Goal: Check status: Check status

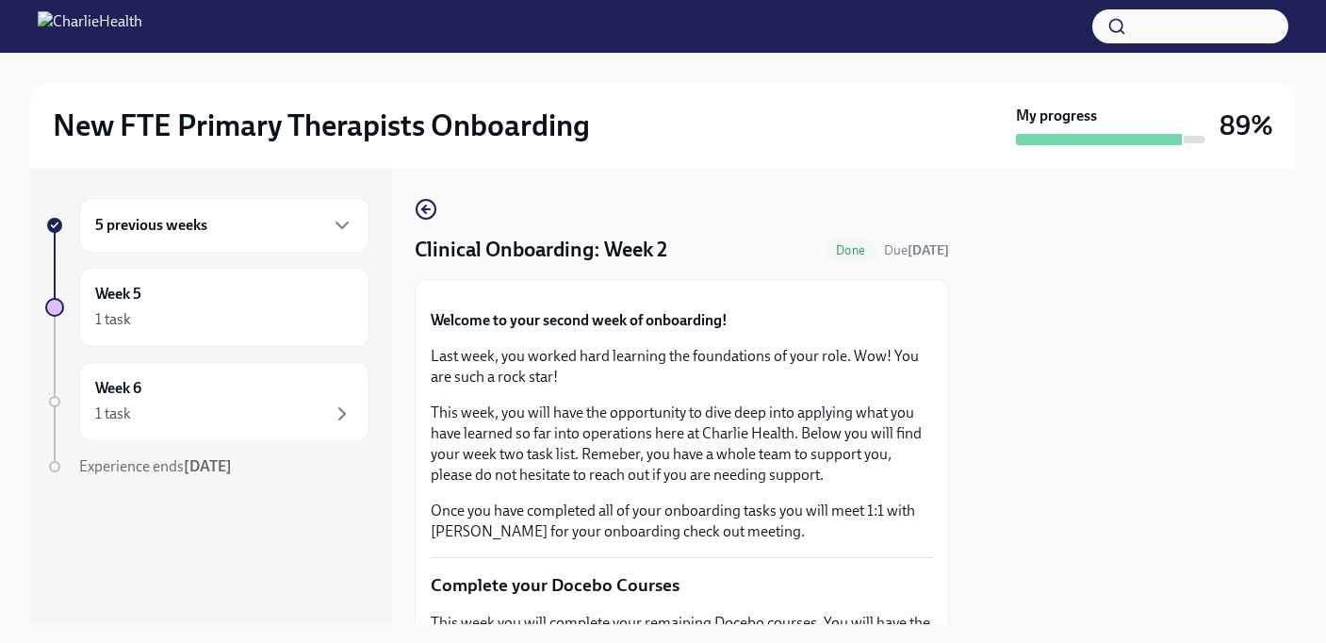
scroll to position [1775, 0]
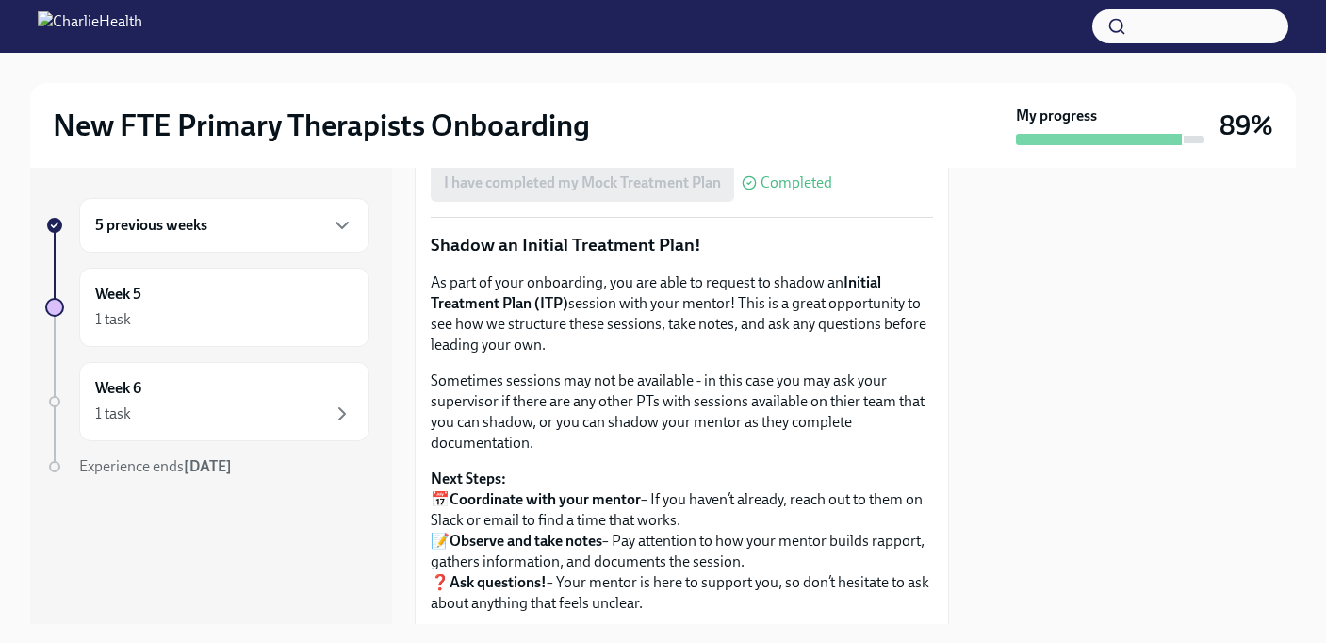
click at [137, 224] on h6 "5 previous weeks" at bounding box center [151, 225] width 112 height 21
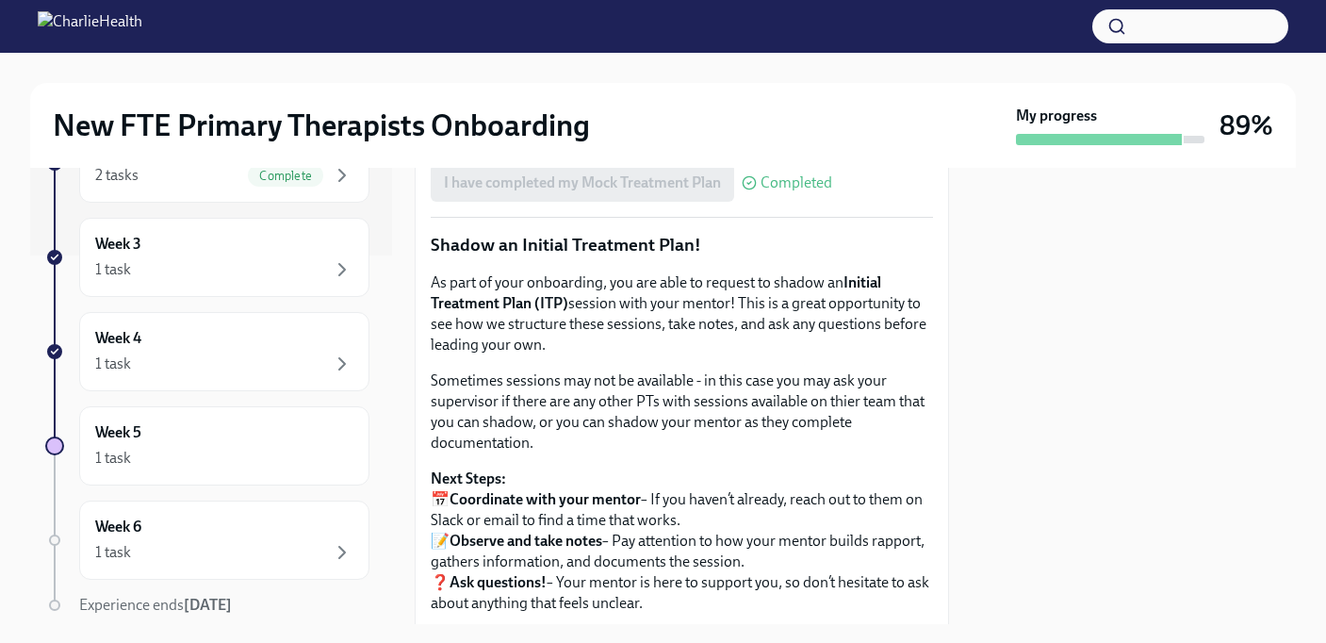
scroll to position [373, 0]
click at [183, 262] on div "1 task" at bounding box center [224, 265] width 258 height 23
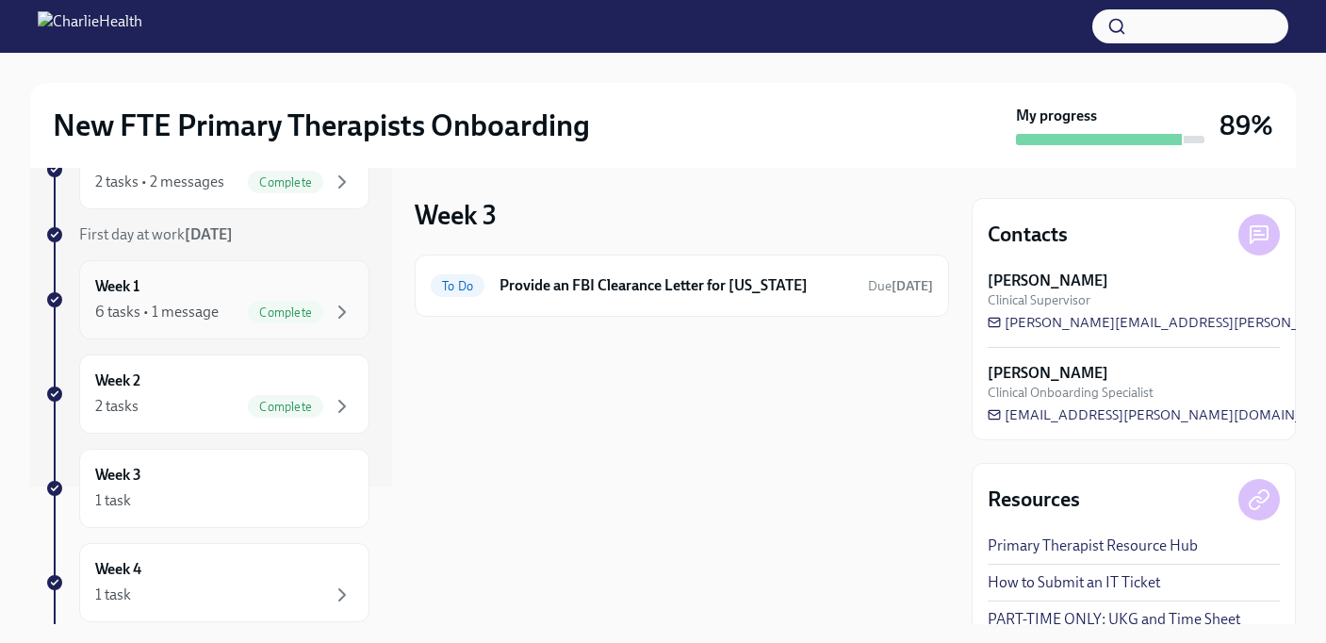
scroll to position [237, 0]
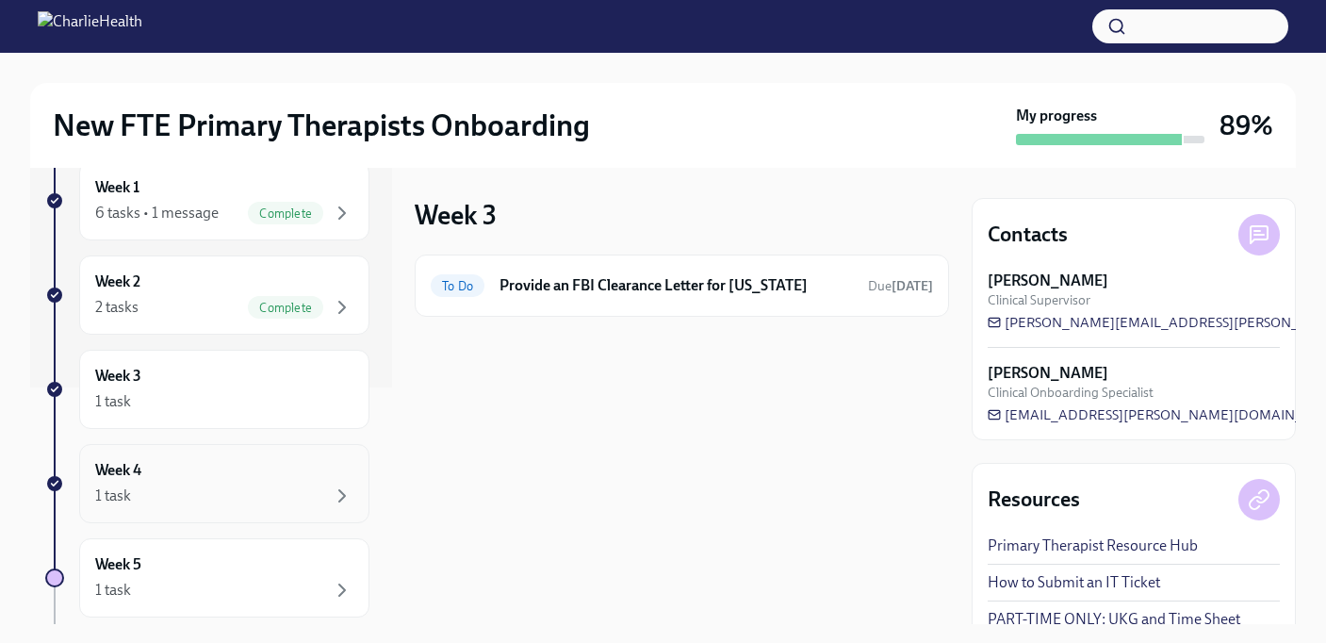
click at [199, 482] on div "Week 4 1 task" at bounding box center [224, 483] width 258 height 47
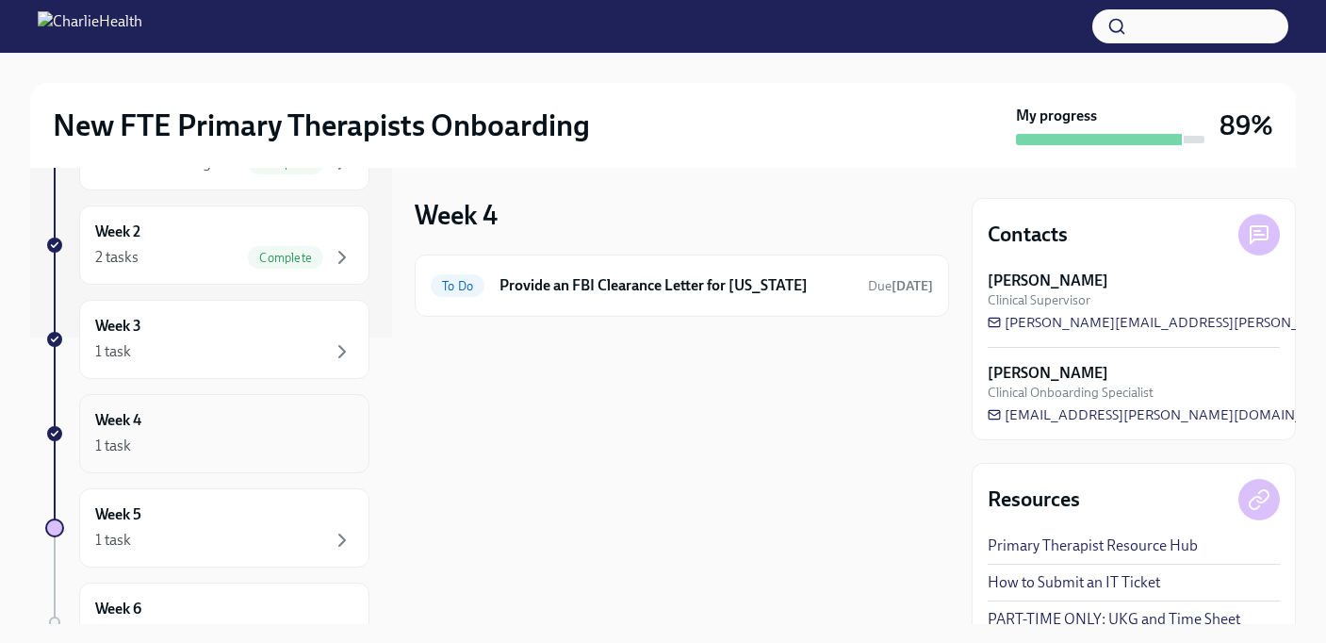
scroll to position [364, 0]
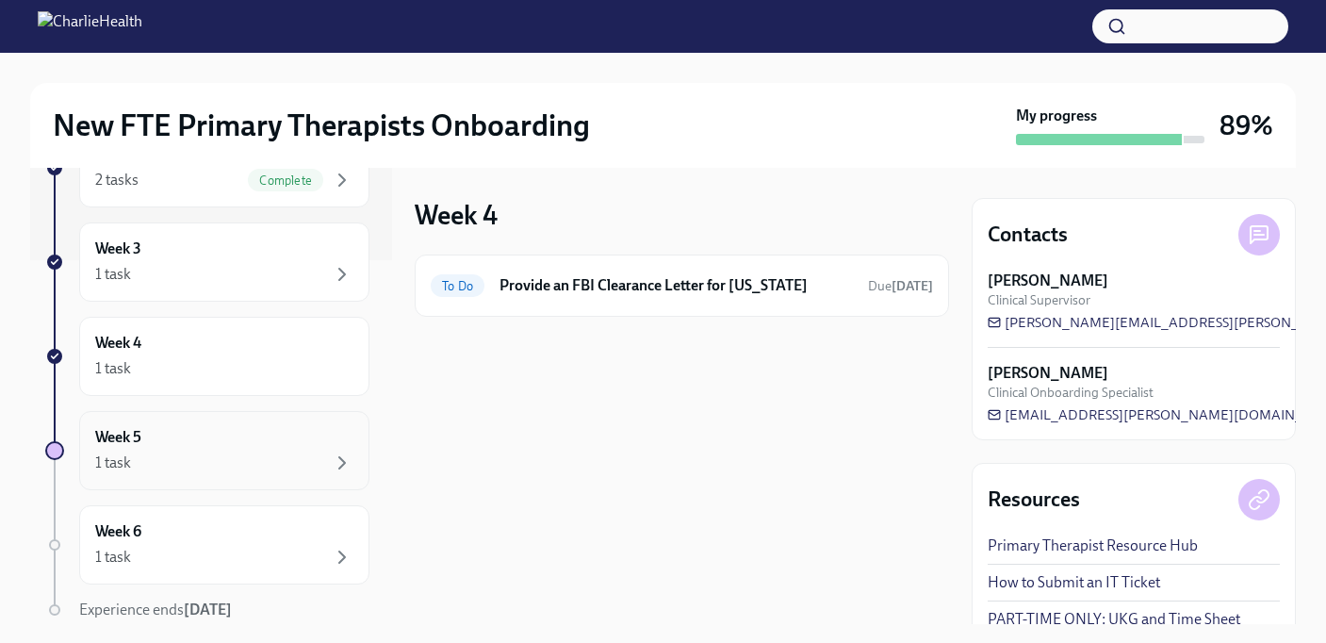
click at [203, 444] on div "Week 5 1 task" at bounding box center [224, 450] width 258 height 47
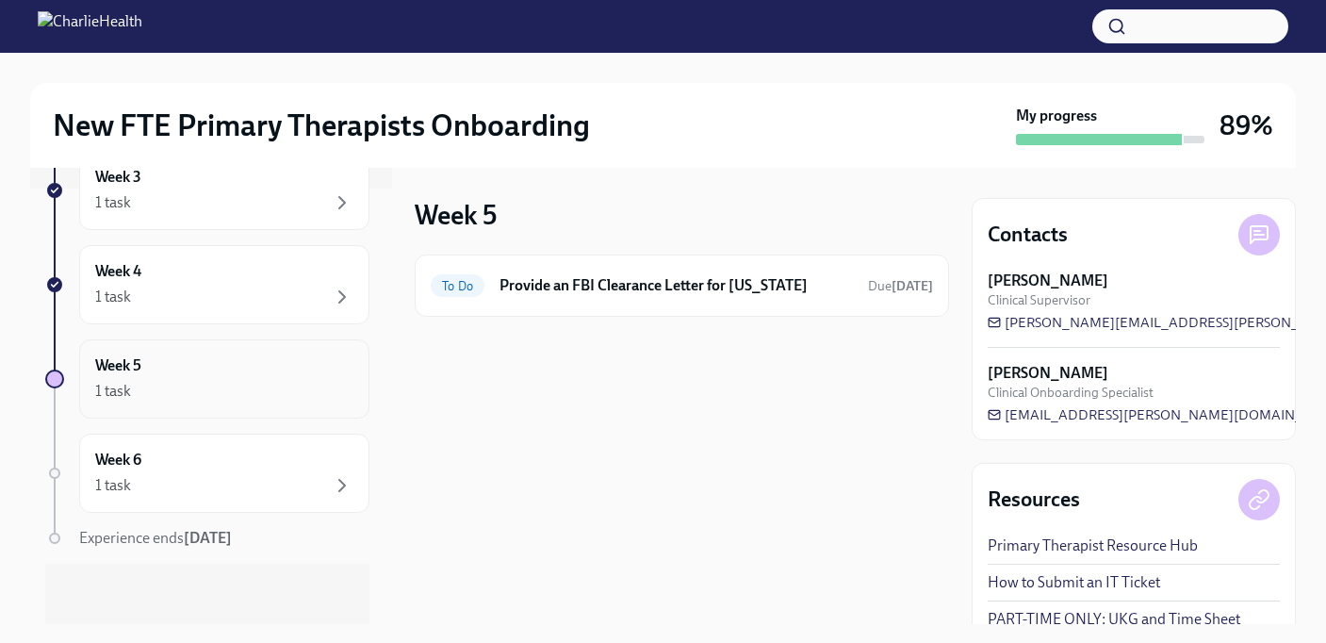
click at [203, 444] on div "Week 6 1 task" at bounding box center [224, 473] width 290 height 79
